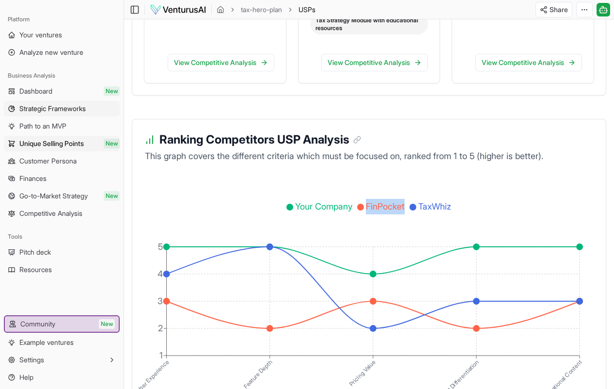
scroll to position [1637, 0]
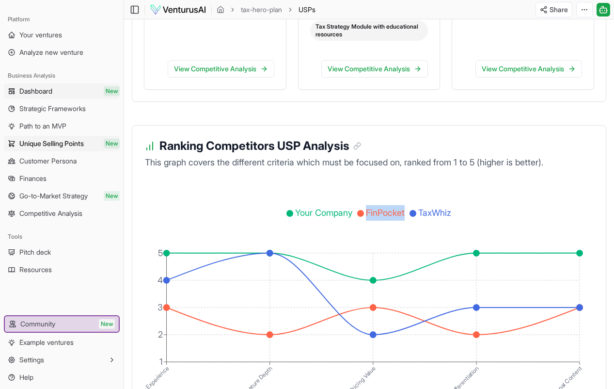
click at [61, 89] on link "Dashboard New" at bounding box center [62, 91] width 116 height 16
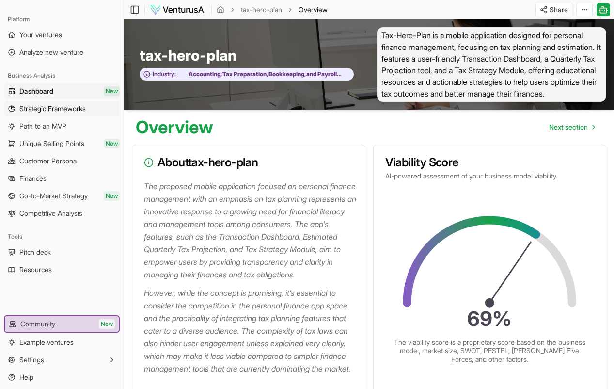
click at [61, 111] on span "Strategic Frameworks" at bounding box center [52, 109] width 66 height 10
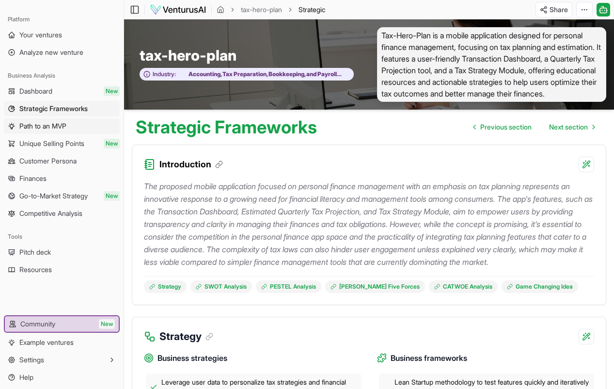
click at [58, 128] on span "Path to an MVP" at bounding box center [42, 126] width 47 height 10
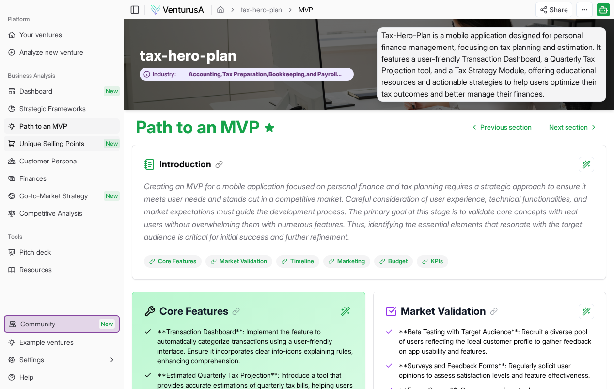
click at [62, 140] on span "Unique Selling Points" at bounding box center [51, 144] width 65 height 10
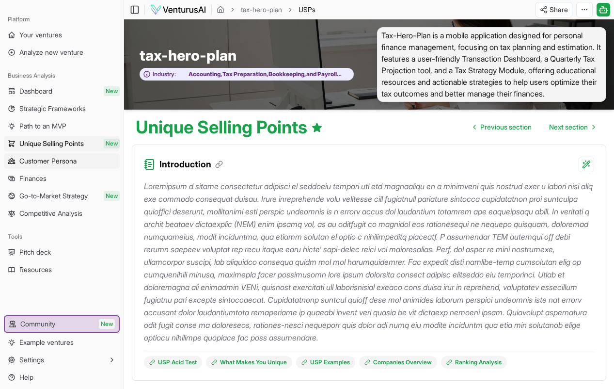
click at [61, 158] on span "Customer Persona" at bounding box center [47, 161] width 57 height 10
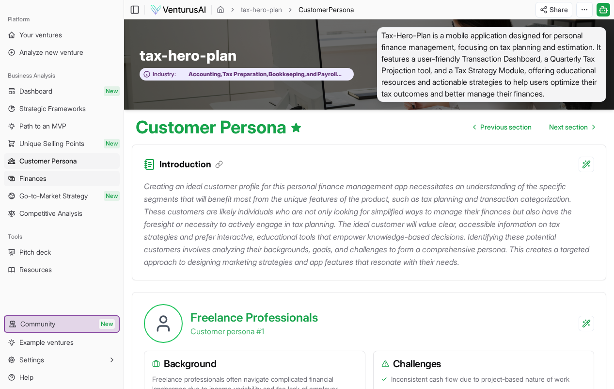
click at [57, 175] on link "Finances" at bounding box center [62, 179] width 116 height 16
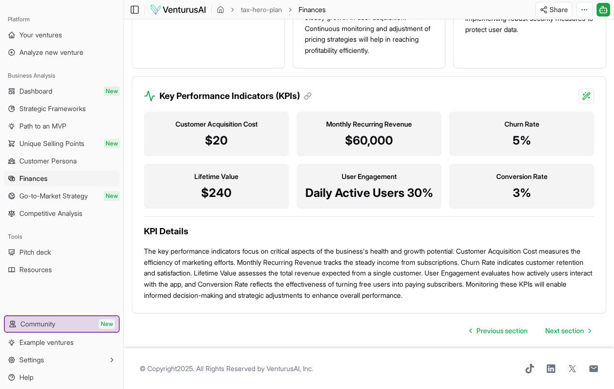
scroll to position [1000, 0]
